Goal: Task Accomplishment & Management: Manage account settings

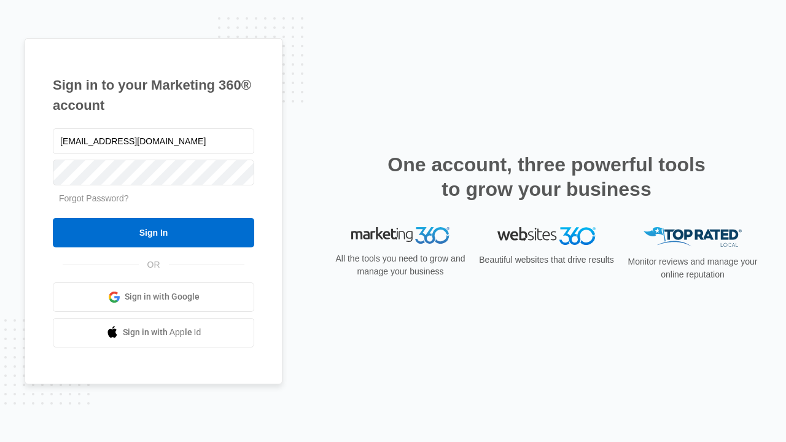
type input "dankie614@gmail.com"
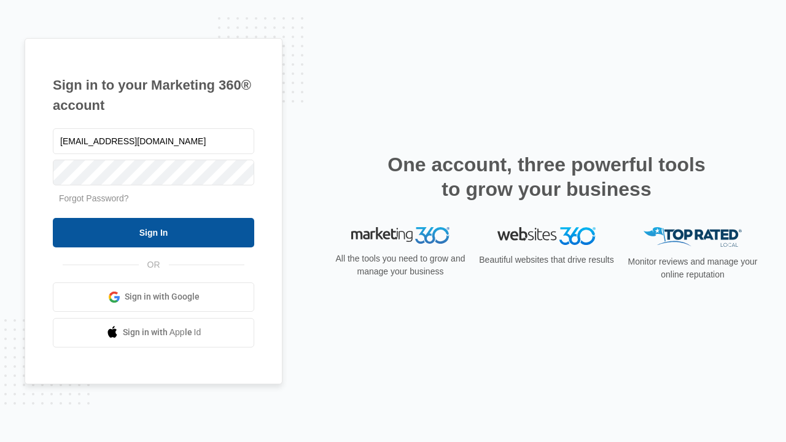
click at [154, 232] on input "Sign In" at bounding box center [153, 232] width 201 height 29
